Goal: Information Seeking & Learning: Learn about a topic

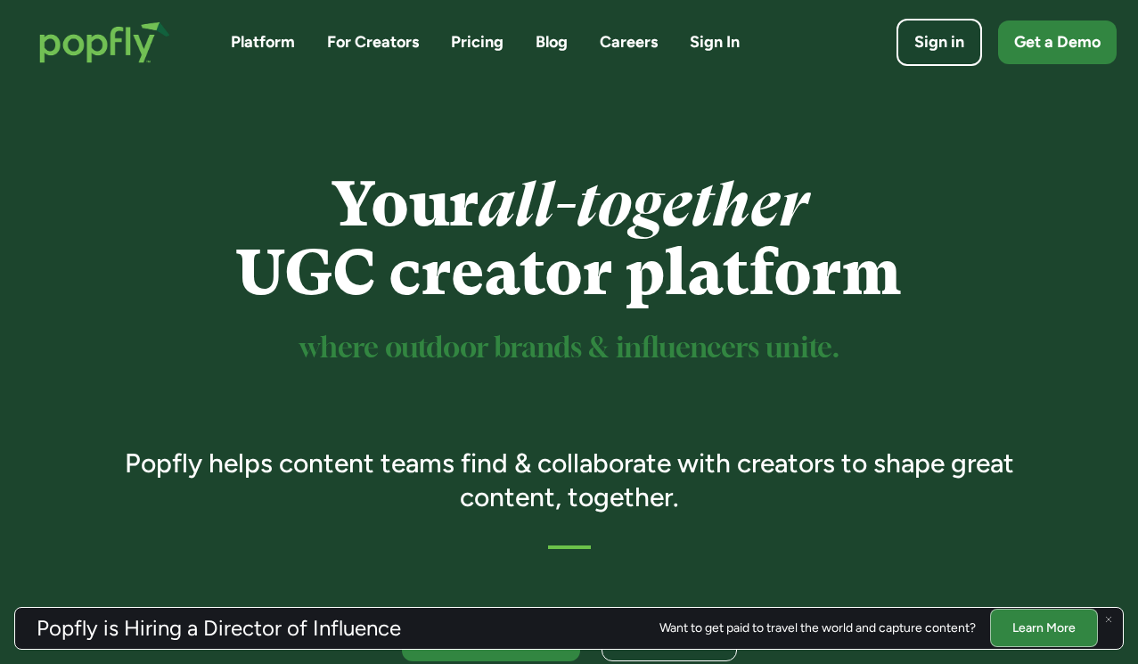
click at [362, 48] on link "For Creators" at bounding box center [373, 42] width 92 height 22
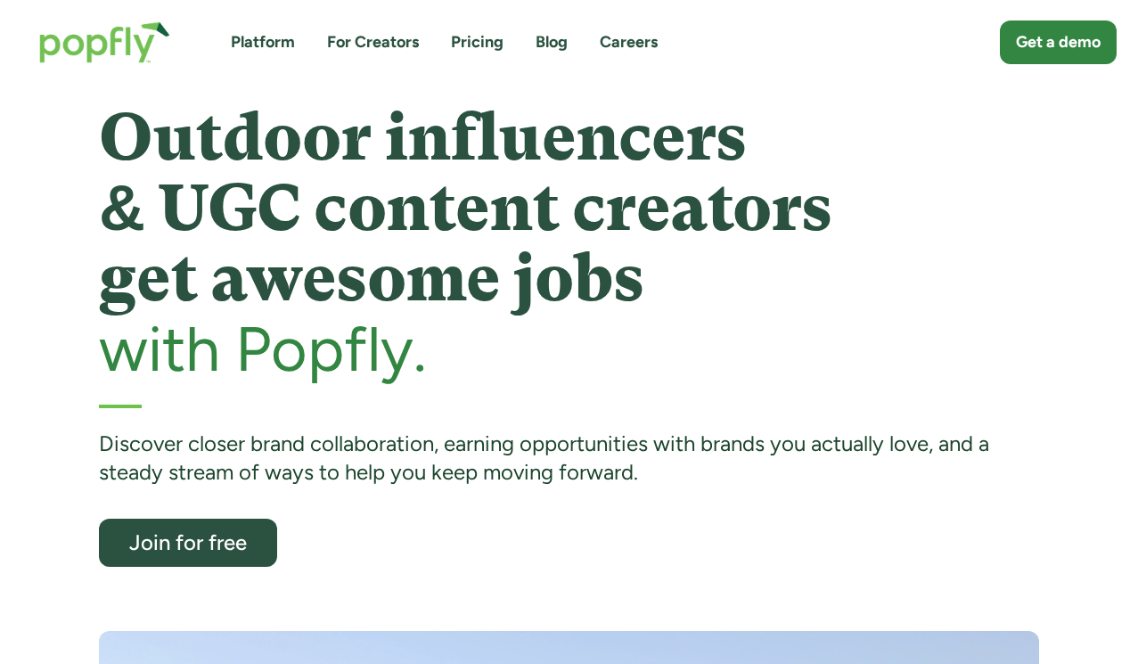
click at [474, 41] on link "Pricing" at bounding box center [477, 42] width 53 height 22
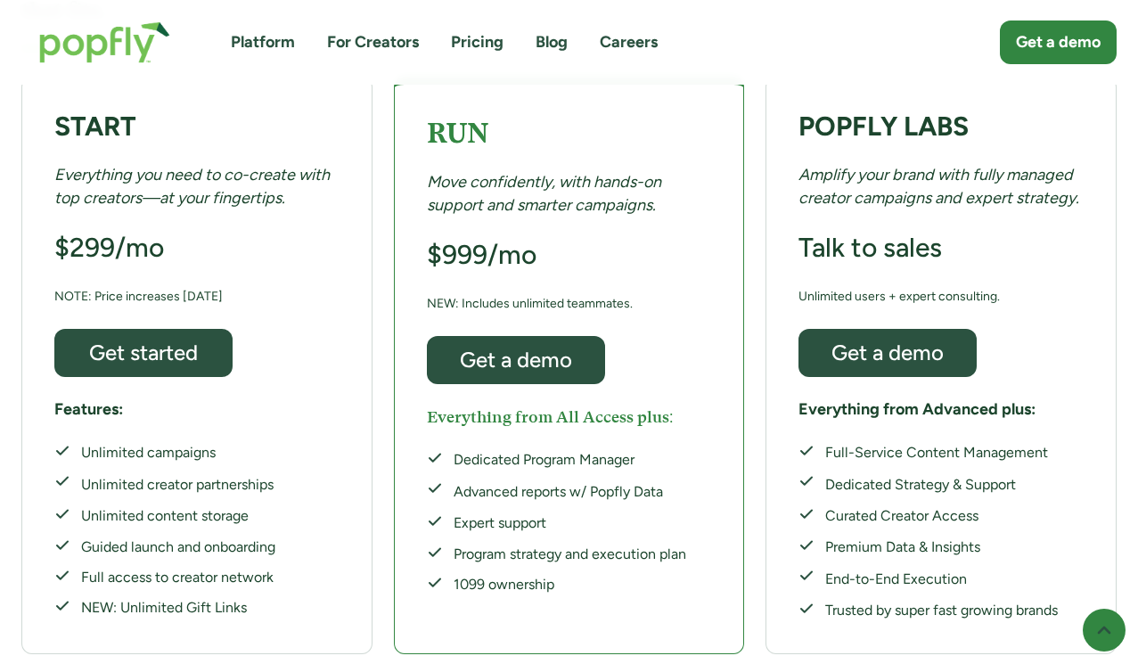
scroll to position [379, 0]
